Goal: Information Seeking & Learning: Compare options

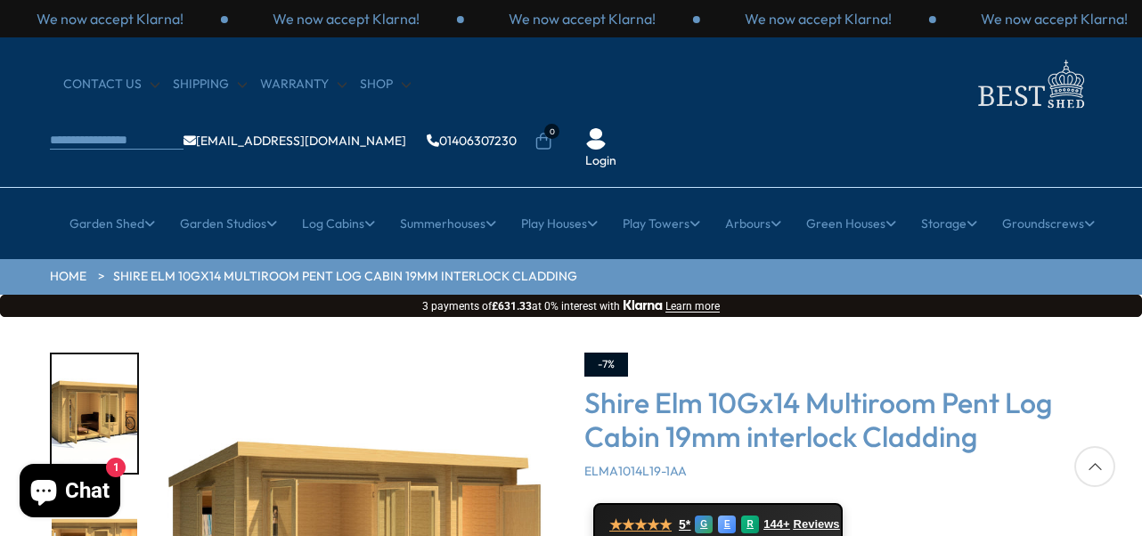
click at [1092, 462] on div at bounding box center [1094, 466] width 41 height 41
drag, startPoint x: 957, startPoint y: 468, endPoint x: 952, endPoint y: 414, distance: 53.7
click at [952, 414] on div "-7% Shire Elm 10Gx14 Multiroom Pent Log Cabin 19mm interlock Cladding ELMA1014L…" at bounding box center [838, 539] width 508 height 373
click at [105, 377] on img "1 / 11" at bounding box center [94, 413] width 85 height 118
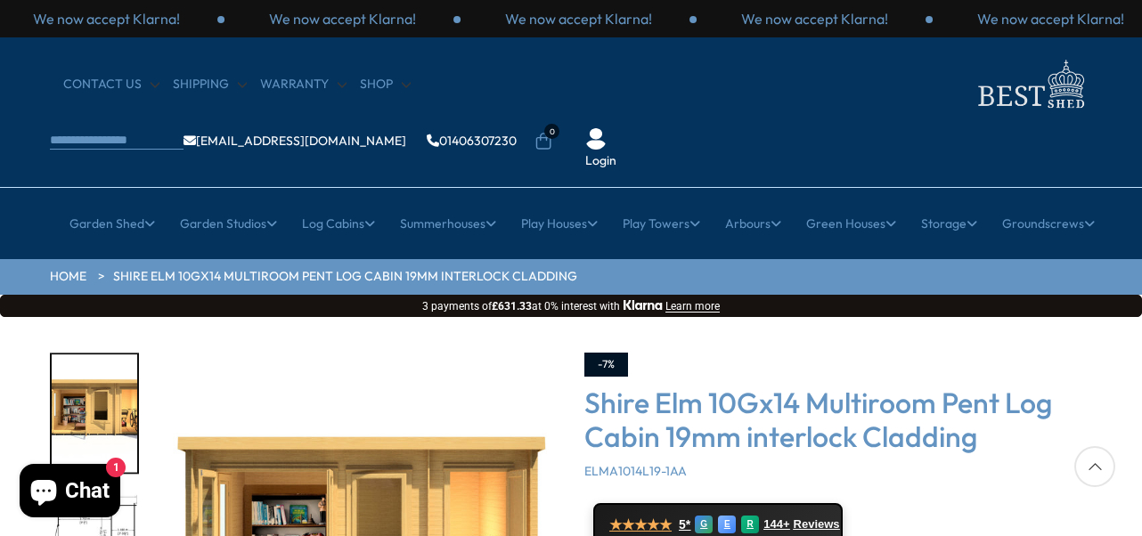
click at [96, 354] on img "2 / 11" at bounding box center [94, 413] width 85 height 118
click at [1094, 466] on div at bounding box center [1094, 466] width 41 height 41
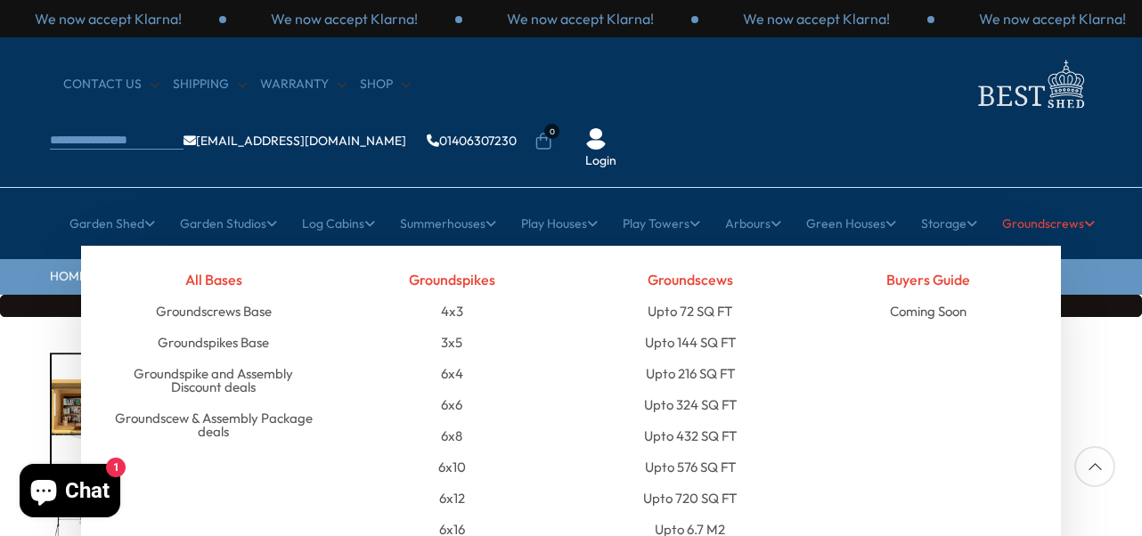
click at [1093, 217] on icon at bounding box center [1089, 223] width 11 height 12
click at [1094, 217] on icon at bounding box center [1089, 223] width 11 height 12
click at [260, 327] on link "Groundspikes Base" at bounding box center [213, 342] width 111 height 31
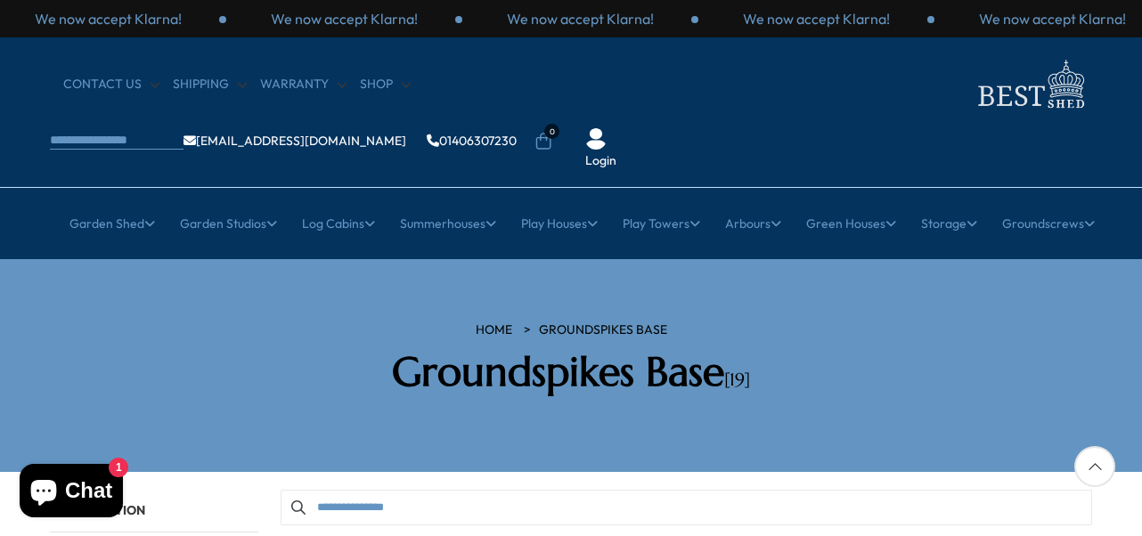
click at [1098, 465] on div at bounding box center [1094, 466] width 41 height 41
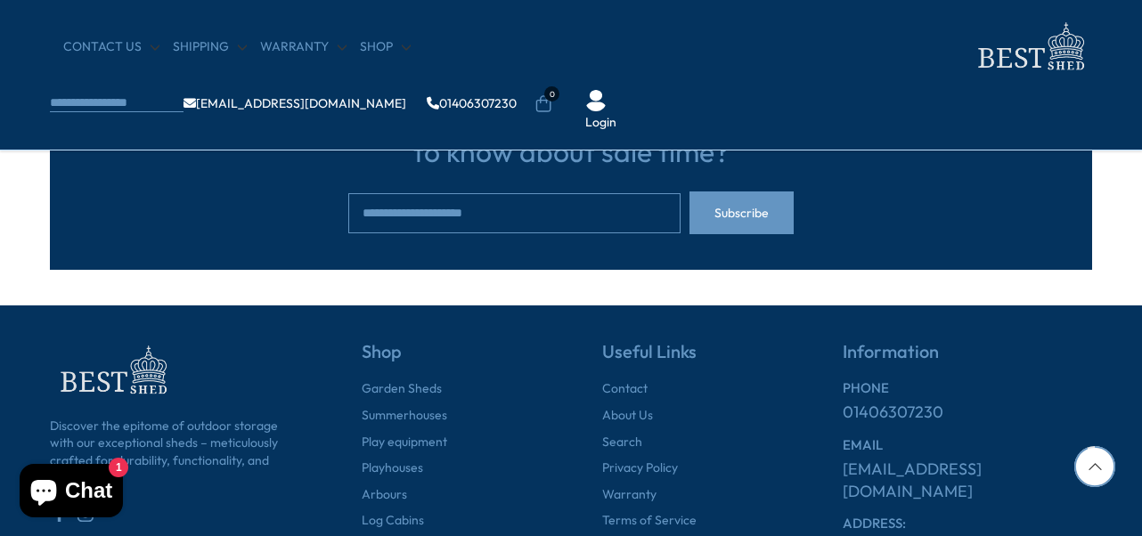
scroll to position [2030, 0]
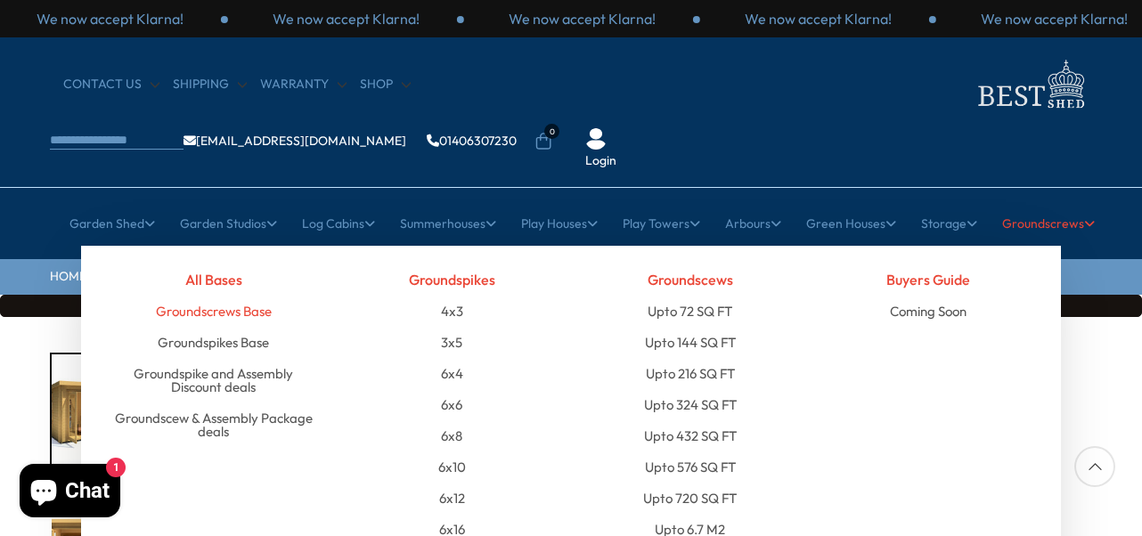
click at [243, 296] on link "Groundscrews Base" at bounding box center [214, 311] width 116 height 31
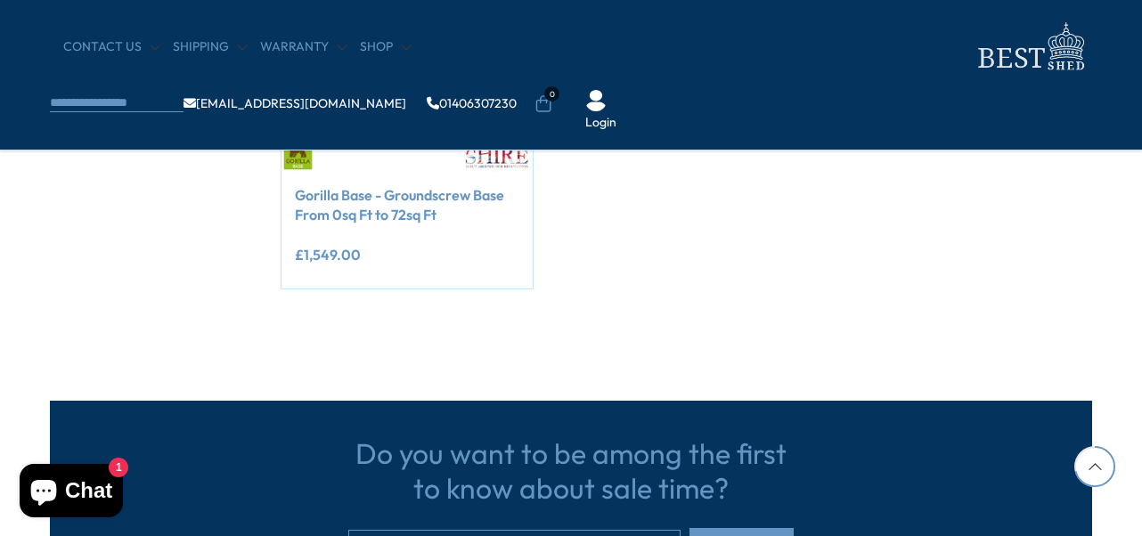
scroll to position [1318, 0]
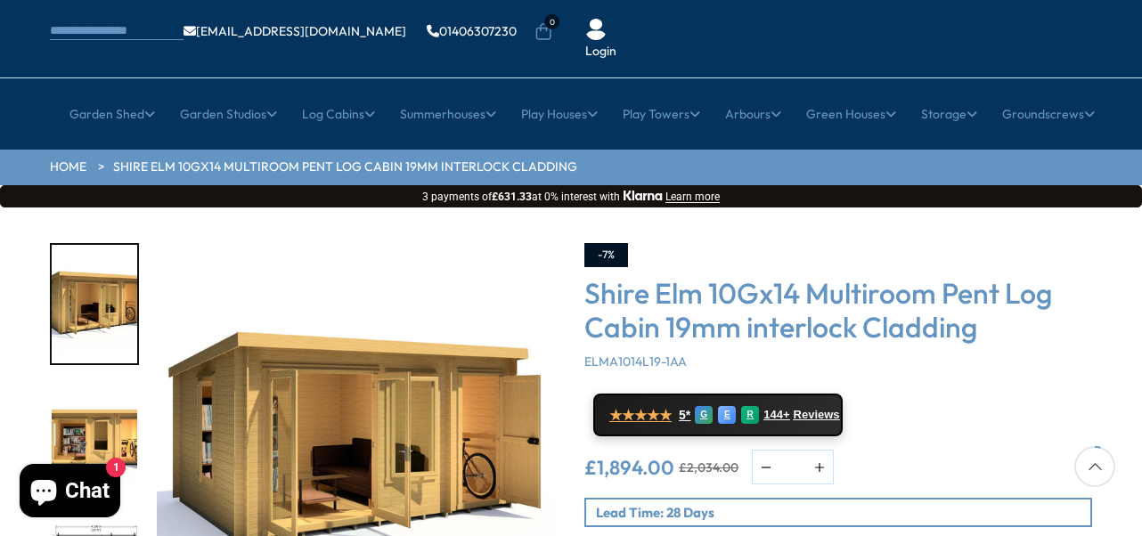
scroll to position [107, 0]
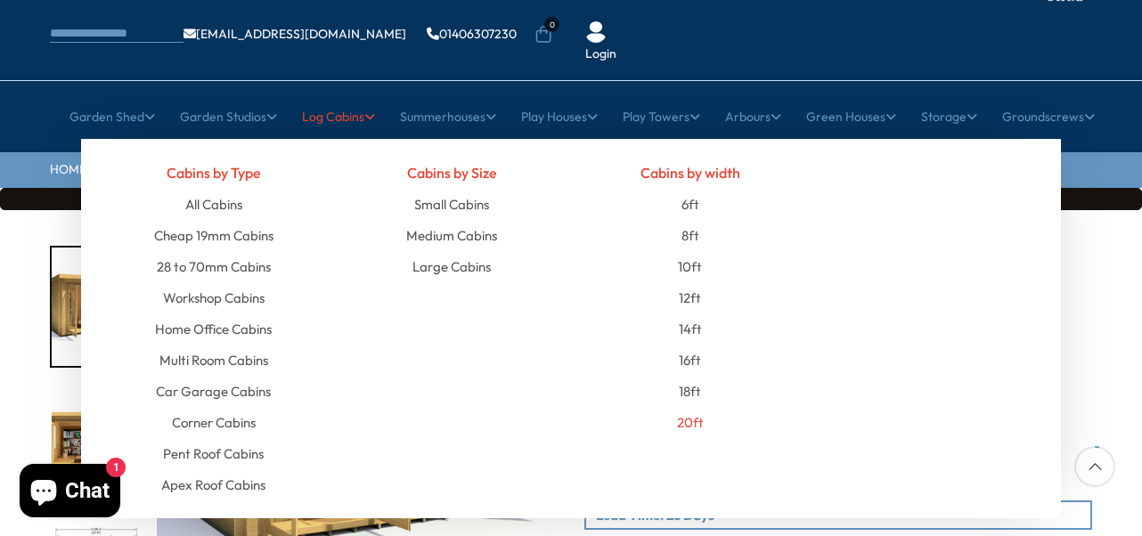
click at [702, 407] on link "20ft" at bounding box center [690, 422] width 27 height 31
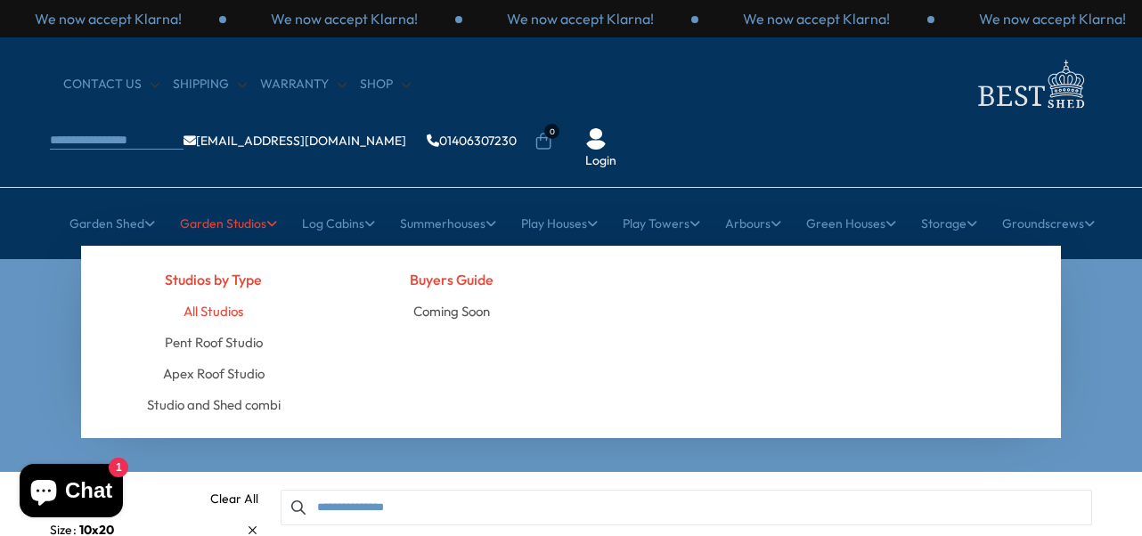
click at [235, 296] on link "All Studios" at bounding box center [213, 311] width 60 height 31
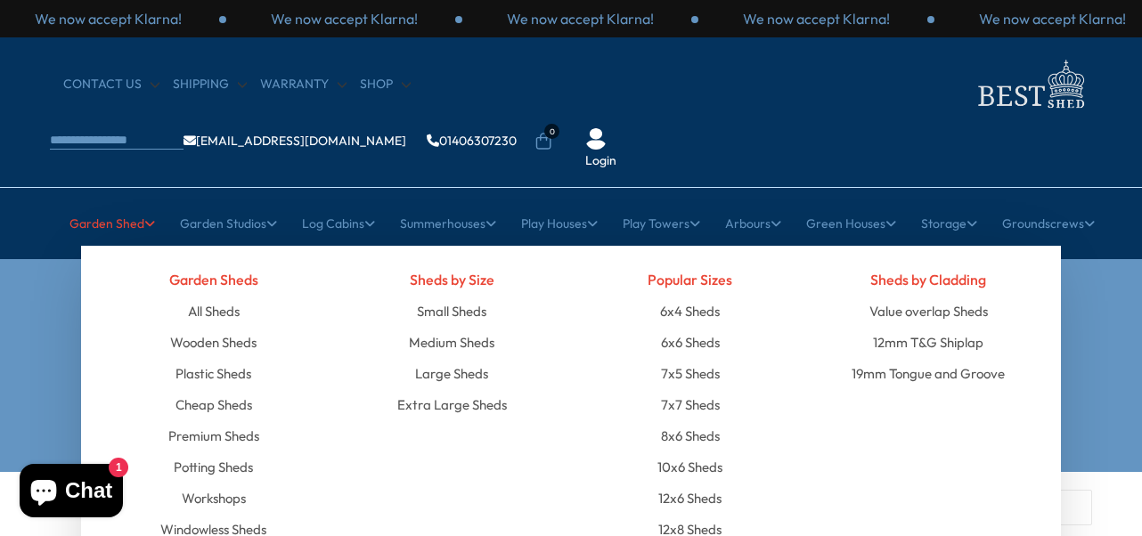
click at [144, 217] on icon at bounding box center [149, 223] width 11 height 12
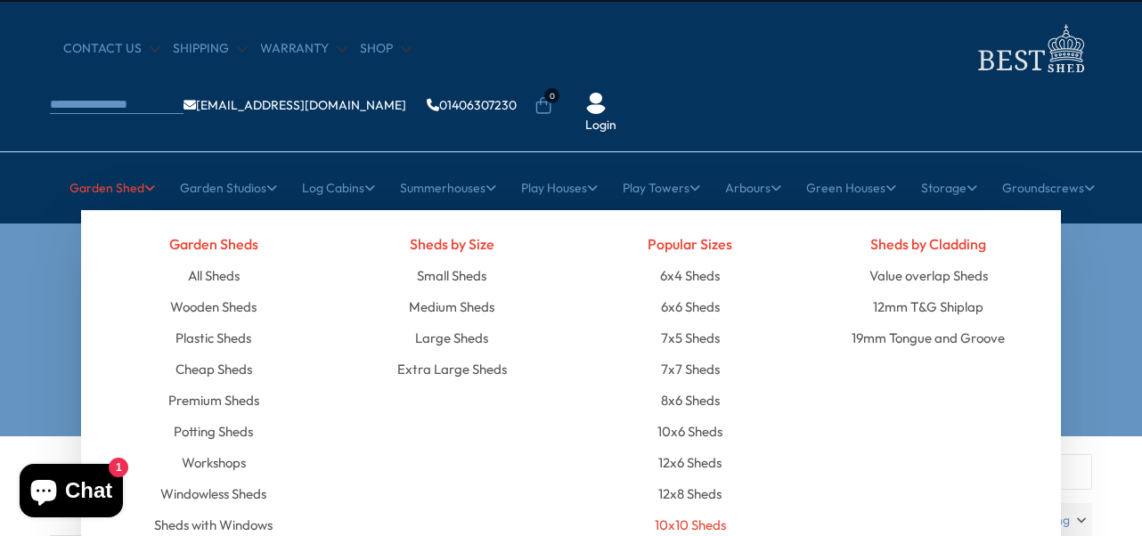
scroll to position [71, 0]
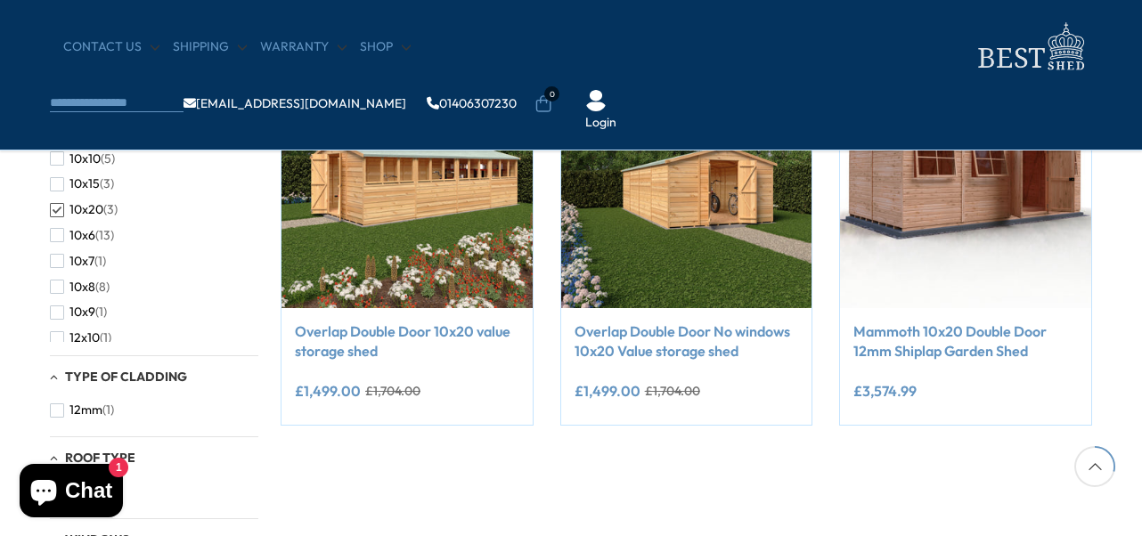
scroll to position [392, 0]
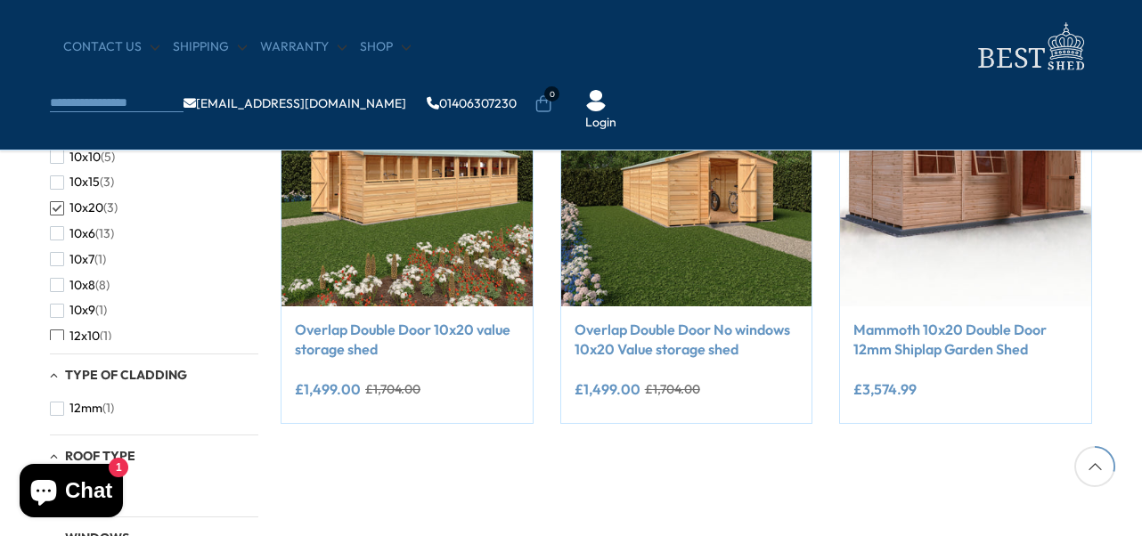
click at [54, 333] on span "button" at bounding box center [57, 336] width 14 height 14
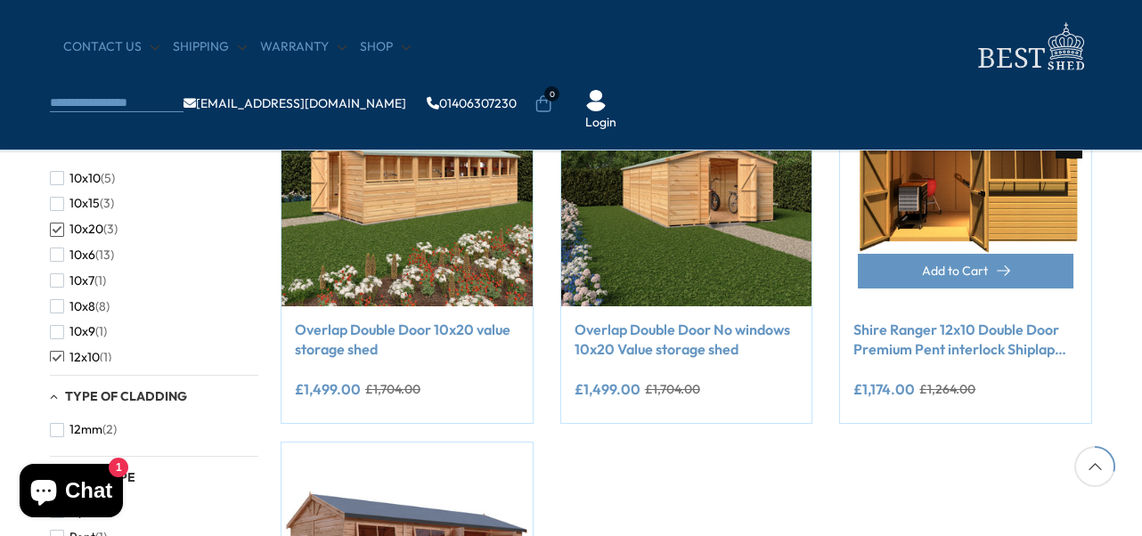
click at [990, 329] on link "Shire Ranger 12x10 Double Door Premium Pent interlock Shiplap Shed" at bounding box center [965, 340] width 224 height 40
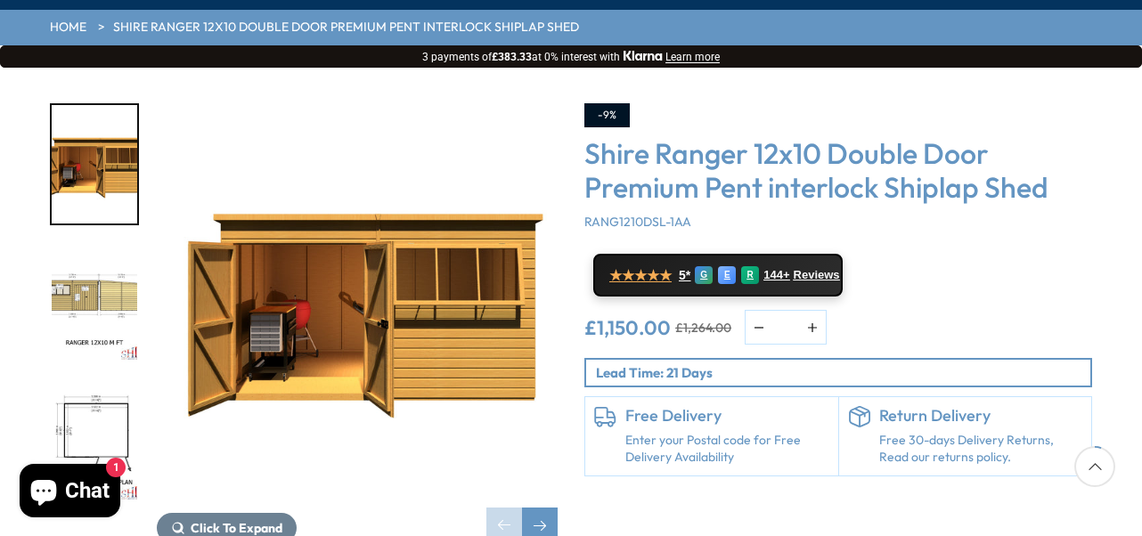
scroll to position [285, 0]
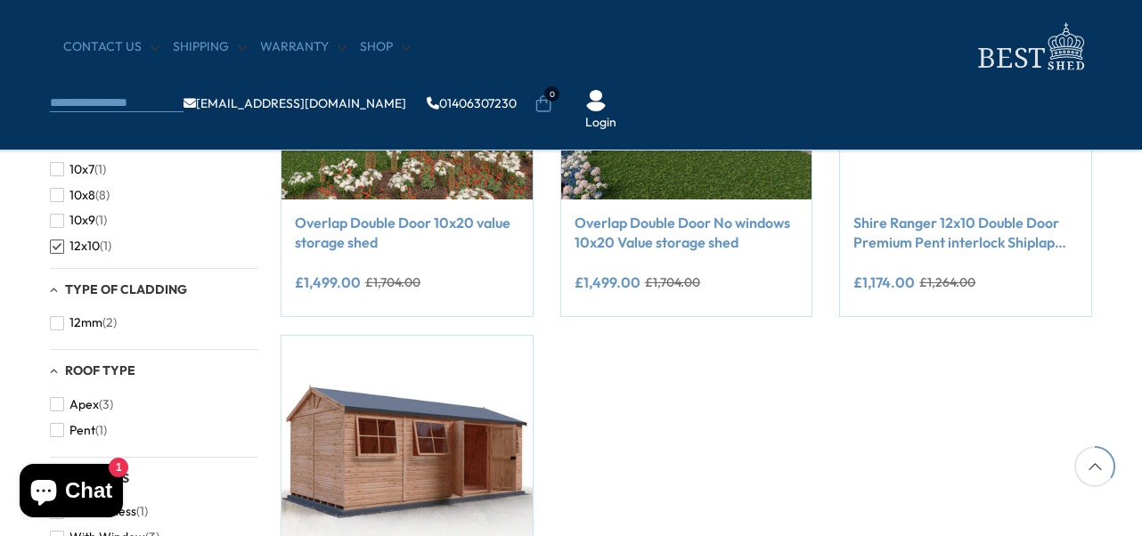
scroll to position [534, 0]
